Goal: Task Accomplishment & Management: Use online tool/utility

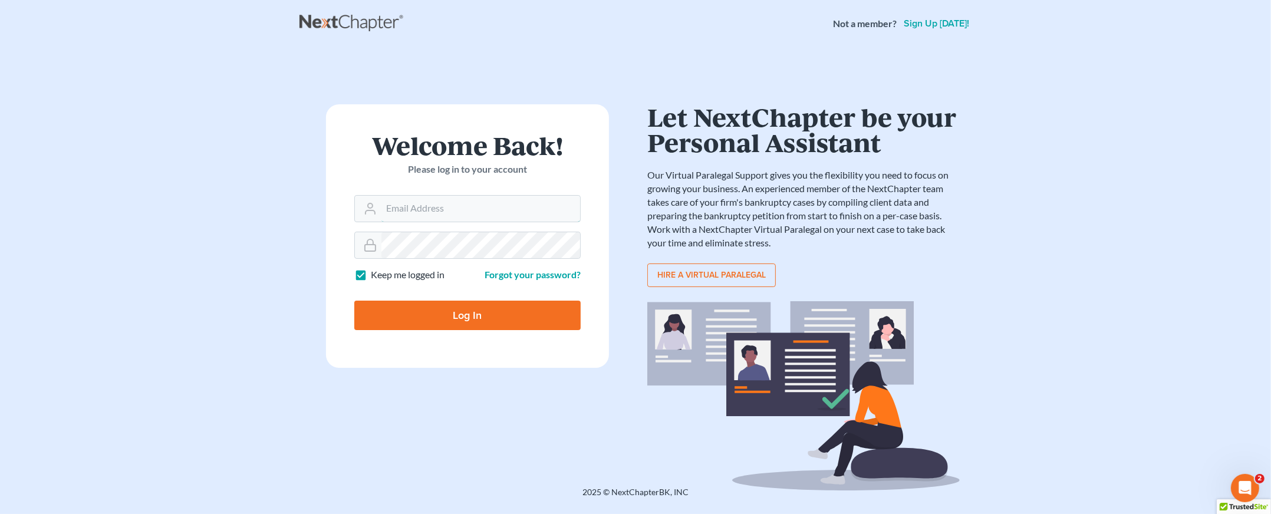
type input "[EMAIL_ADDRESS][DOMAIN_NAME]"
click at [578, 39] on nav "Not a member? Sign up today!" at bounding box center [635, 23] width 1271 height 47
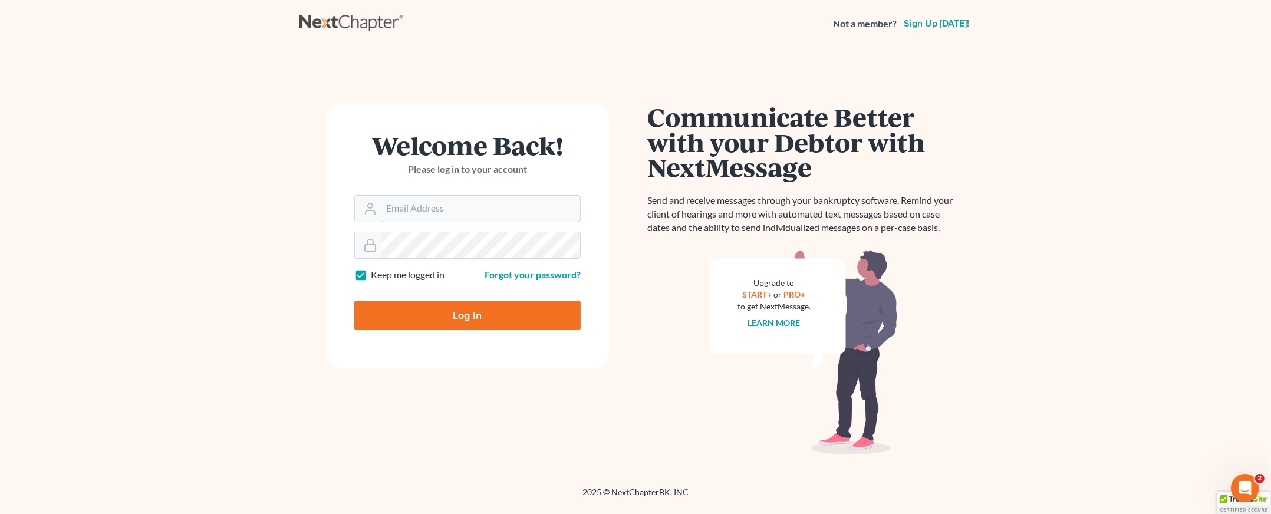
type input "[EMAIL_ADDRESS][DOMAIN_NAME]"
click at [445, 328] on input "Log In" at bounding box center [467, 315] width 226 height 29
type input "Thinking..."
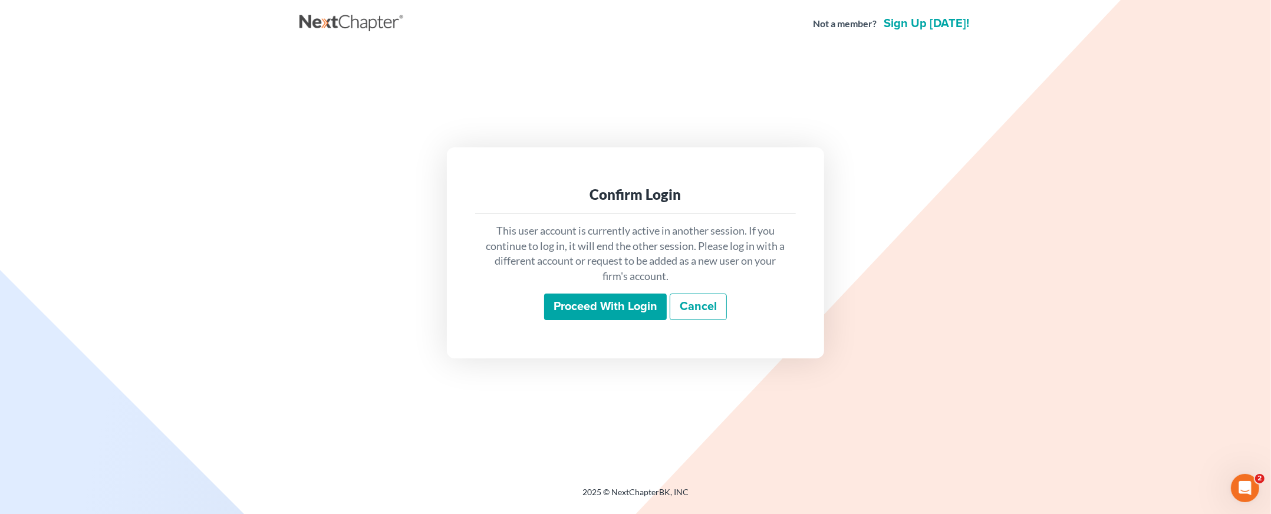
click at [591, 305] on input "Proceed with login" at bounding box center [605, 307] width 123 height 27
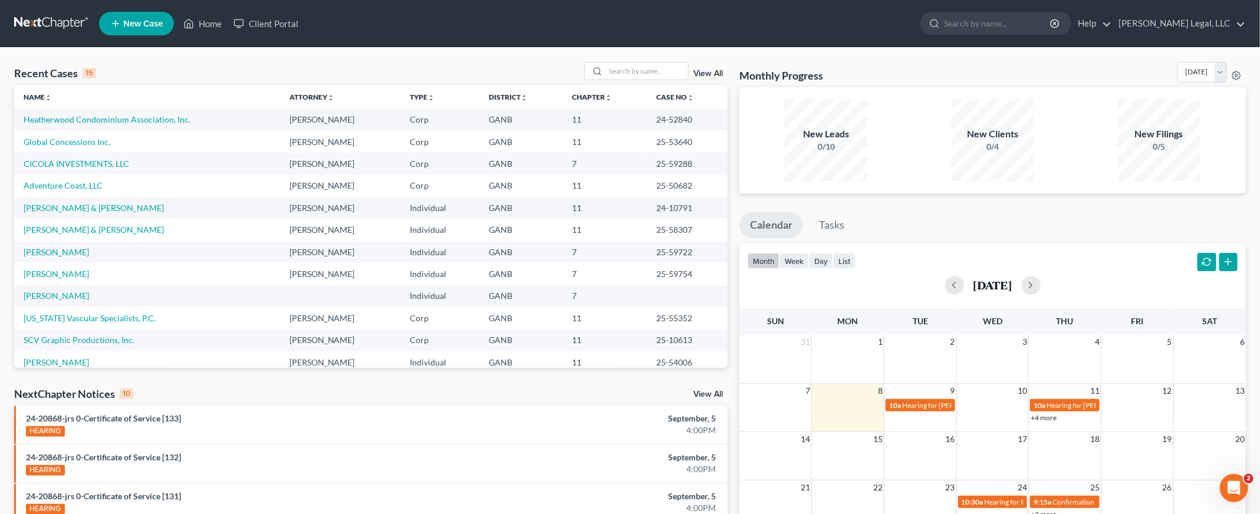
click at [180, 80] on div "Recent Cases 15 View All" at bounding box center [370, 73] width 713 height 23
